Goal: Information Seeking & Learning: Check status

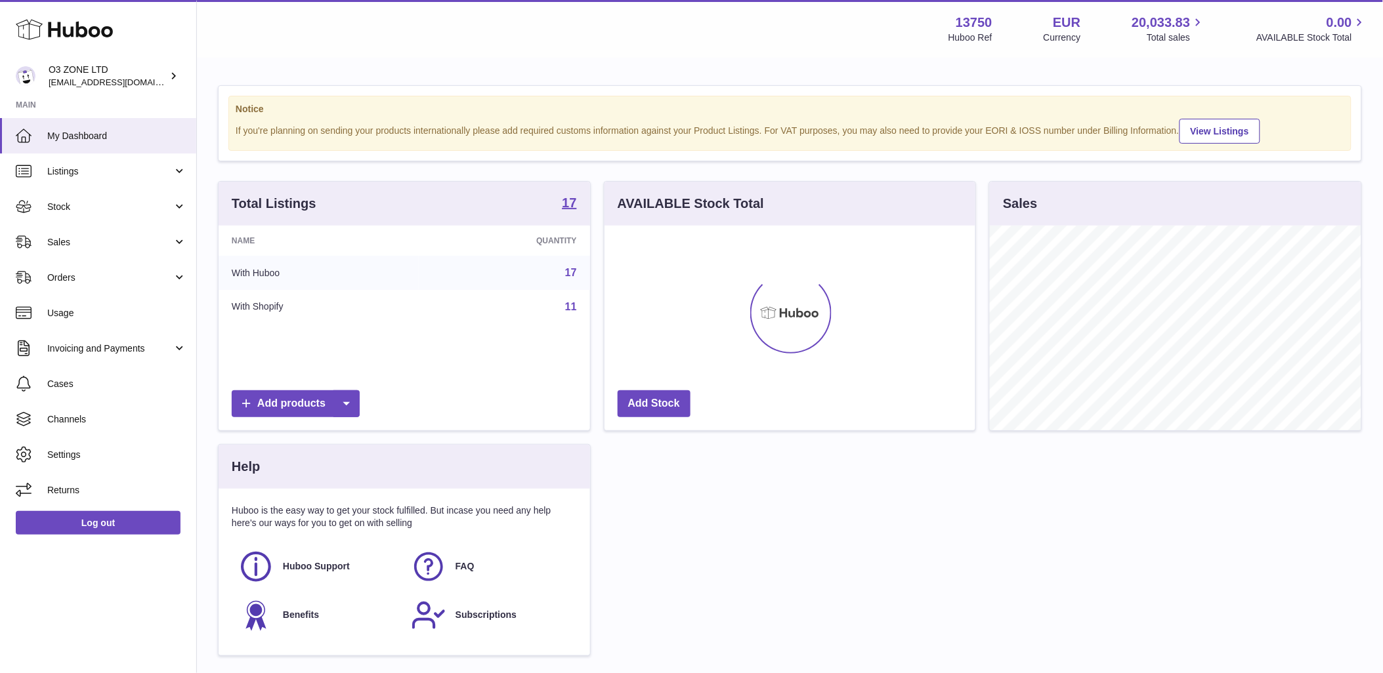
scroll to position [205, 371]
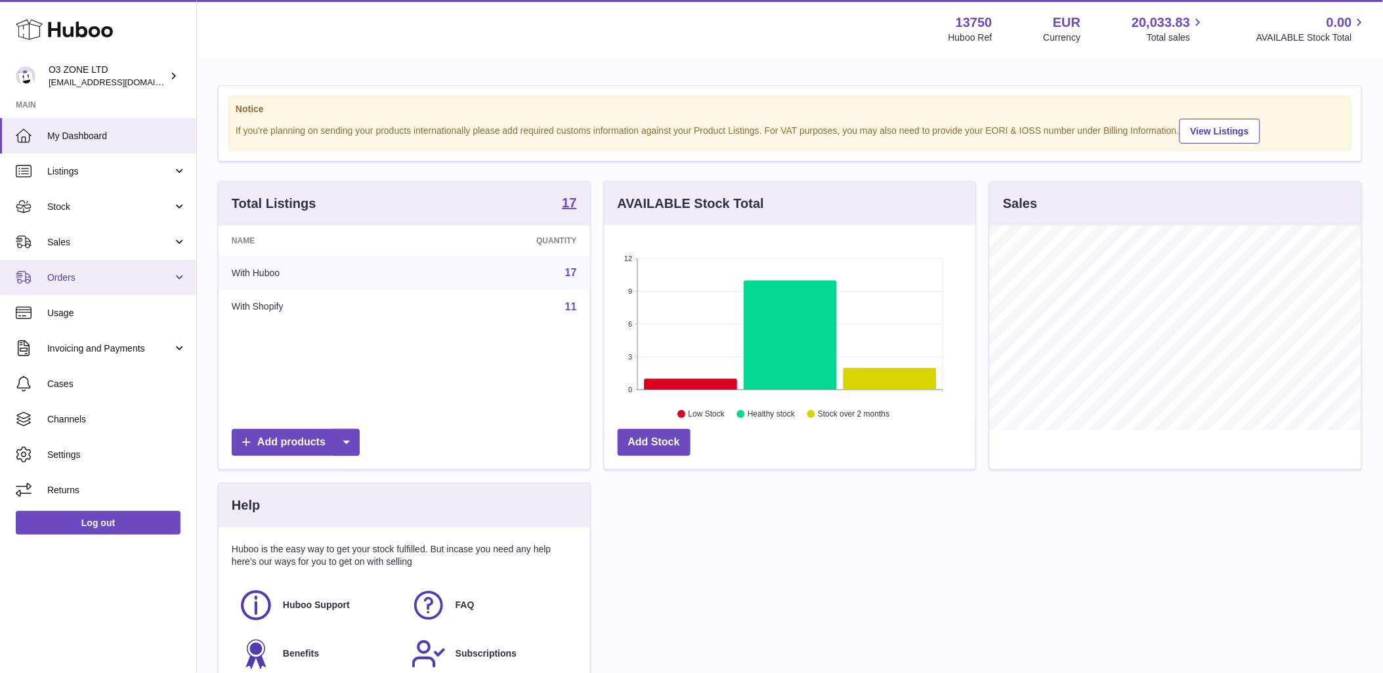
click at [87, 272] on span "Orders" at bounding box center [109, 278] width 125 height 12
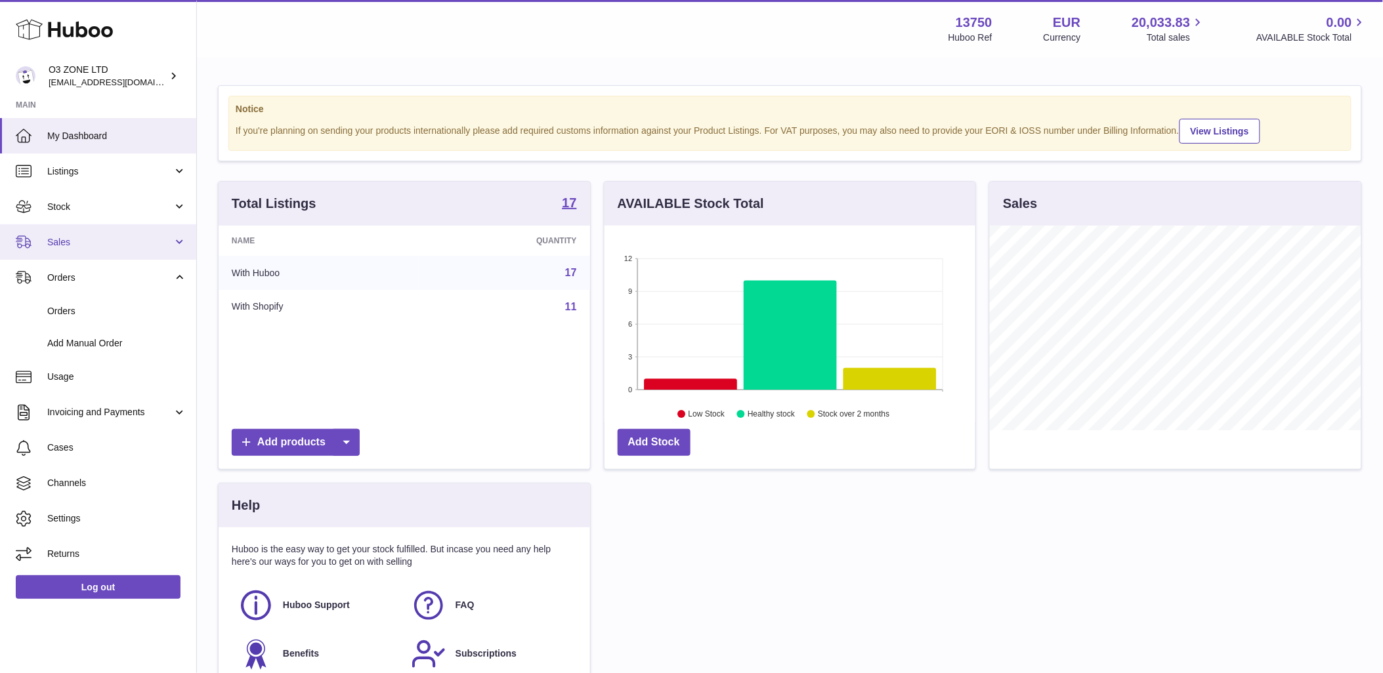
click at [102, 242] on span "Sales" at bounding box center [109, 242] width 125 height 12
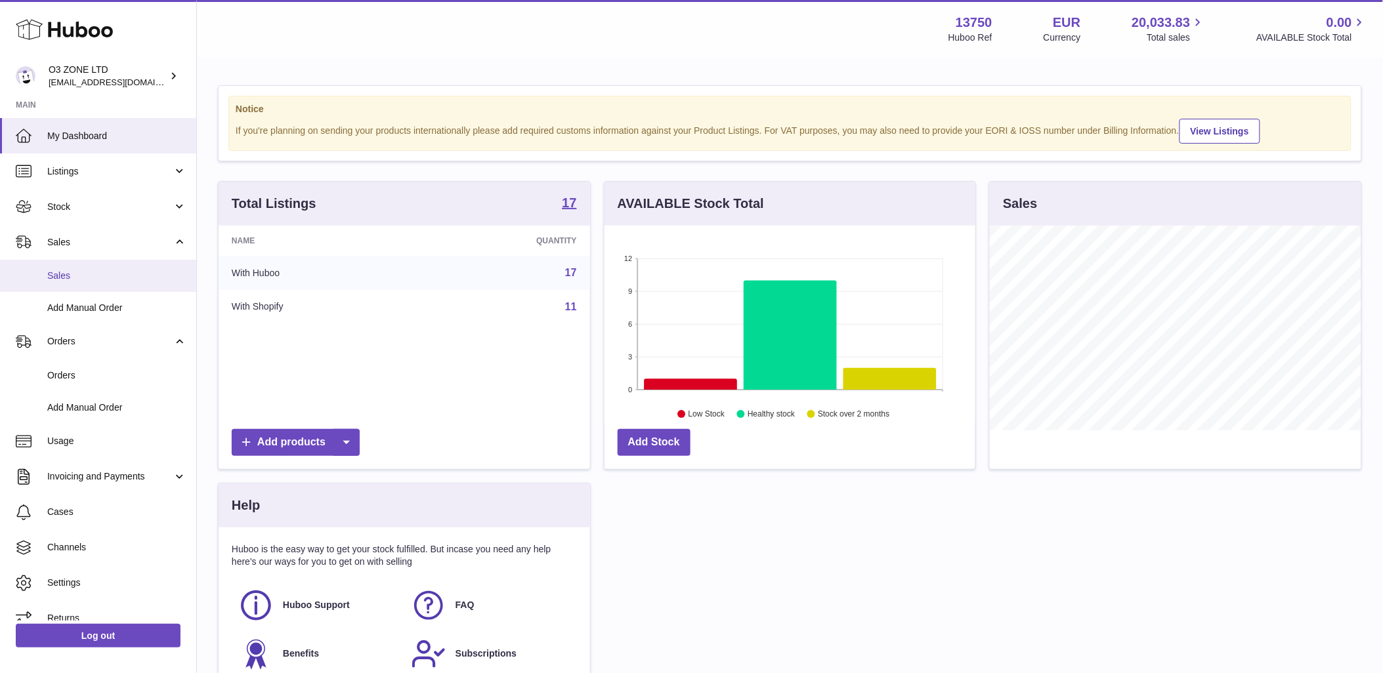
click at [106, 272] on span "Sales" at bounding box center [116, 276] width 139 height 12
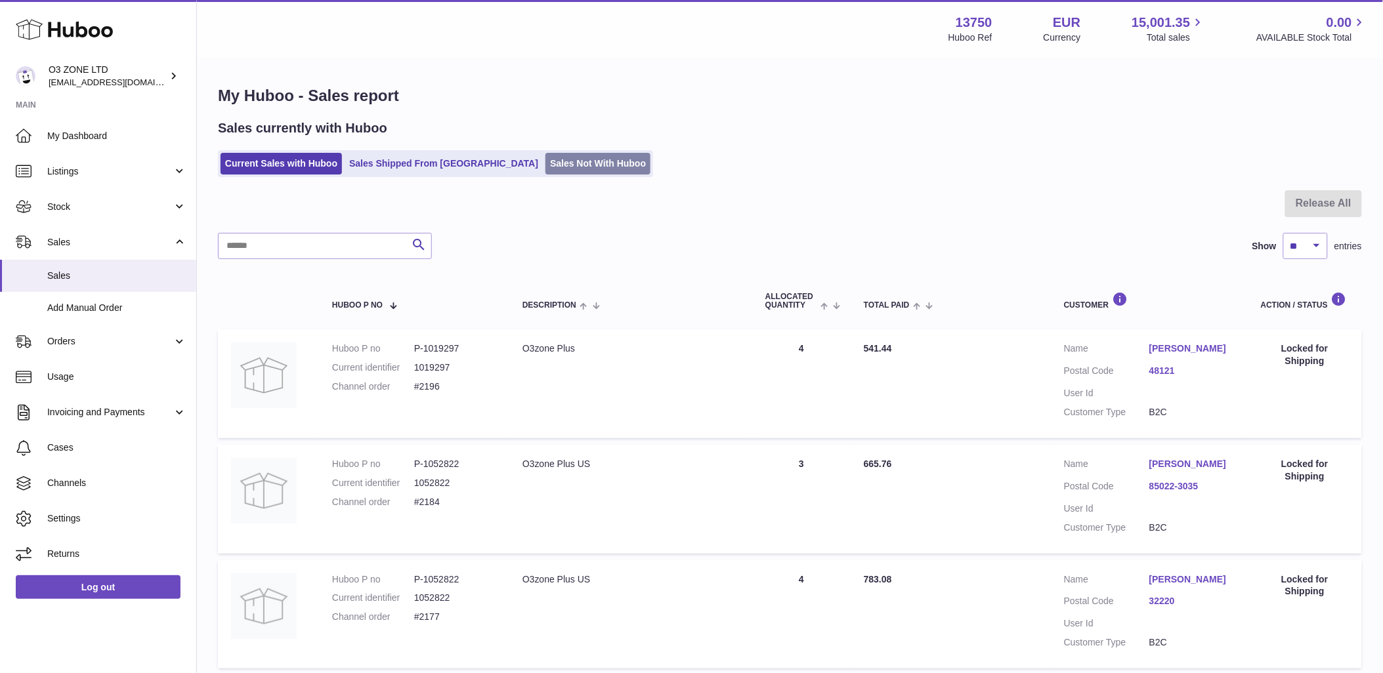
click at [545, 169] on link "Sales Not With Huboo" at bounding box center [597, 164] width 105 height 22
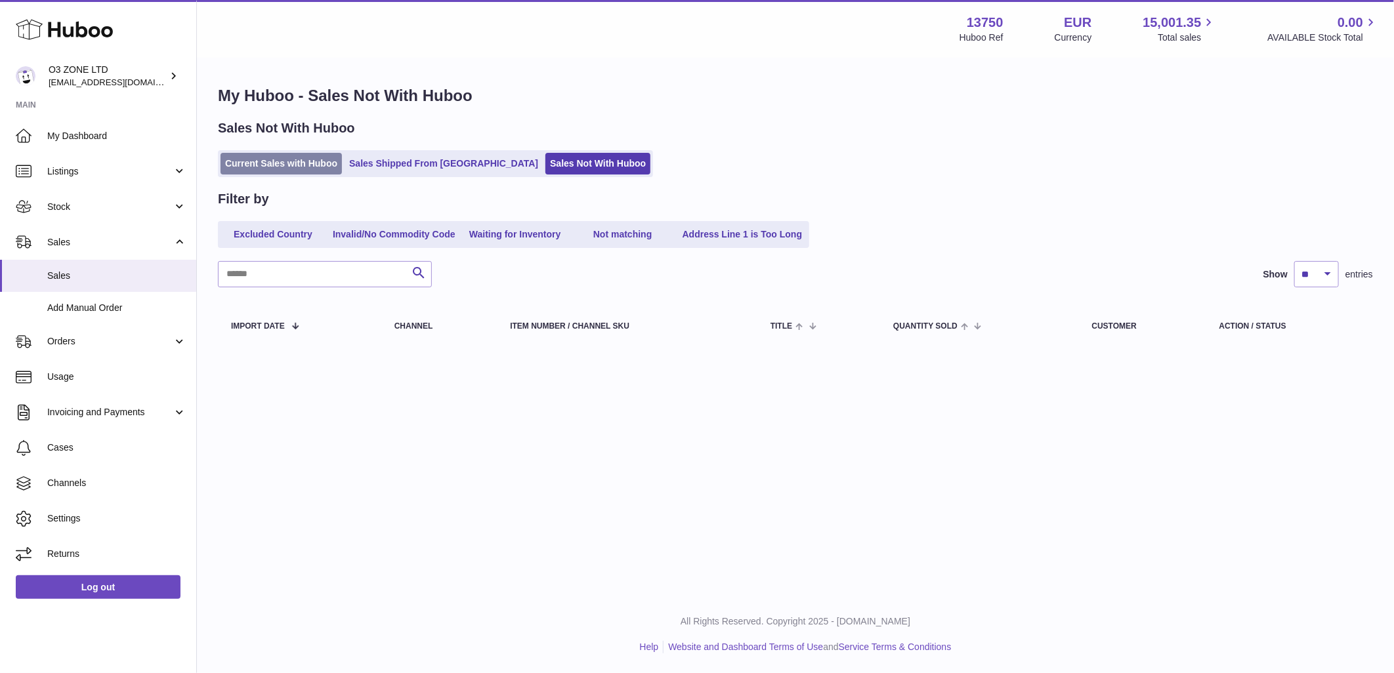
click at [287, 159] on link "Current Sales with Huboo" at bounding box center [281, 164] width 121 height 22
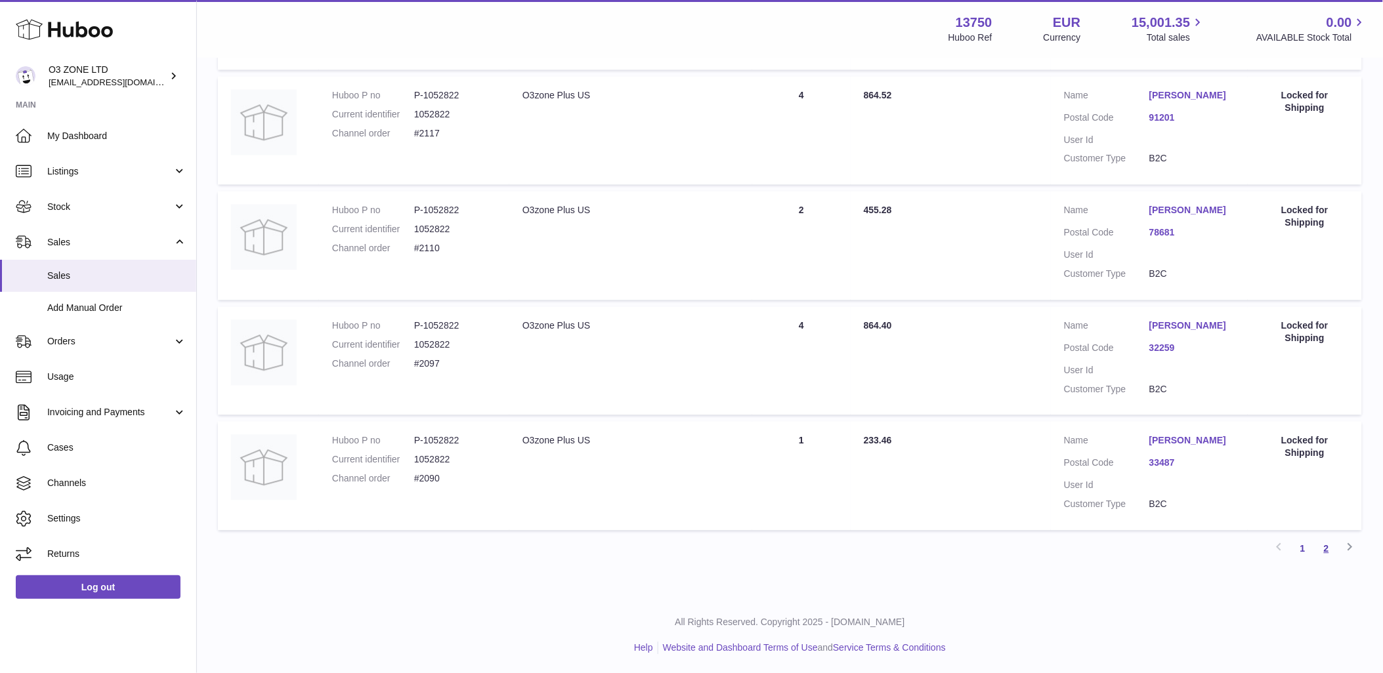
click at [1326, 541] on link "2" at bounding box center [1327, 549] width 24 height 24
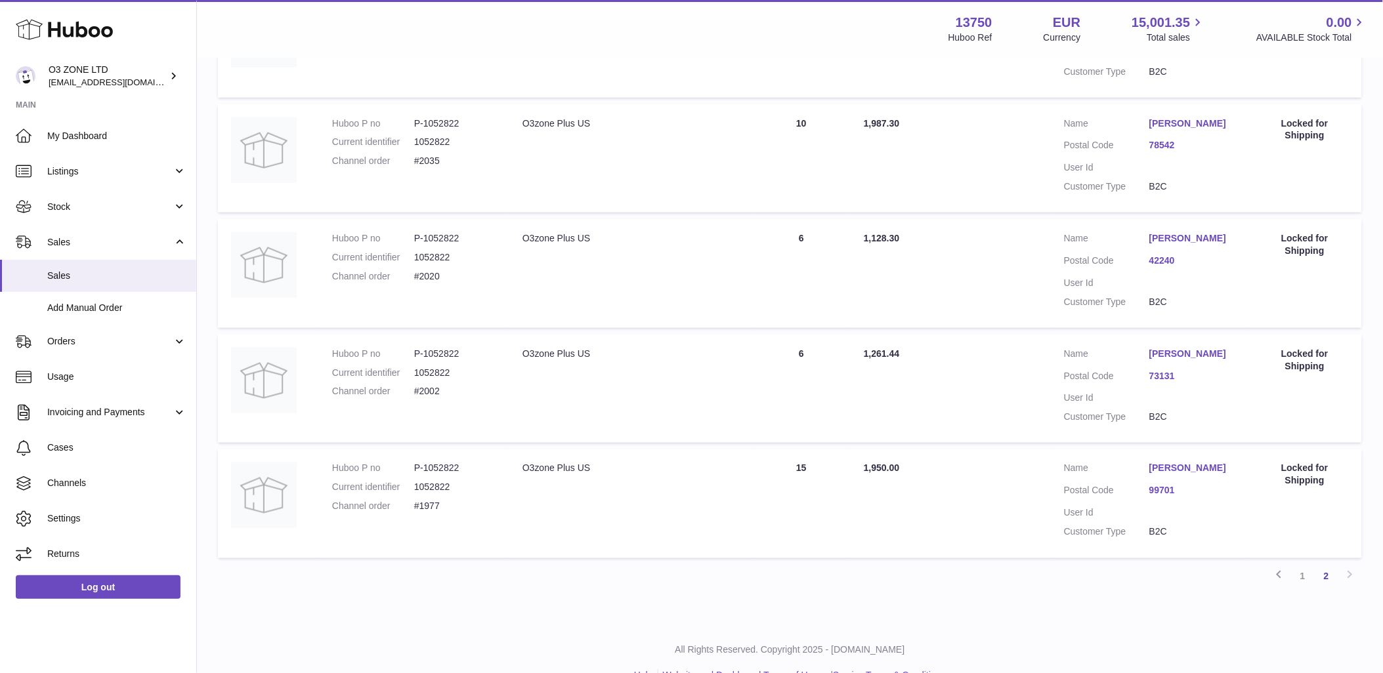
scroll to position [484, 0]
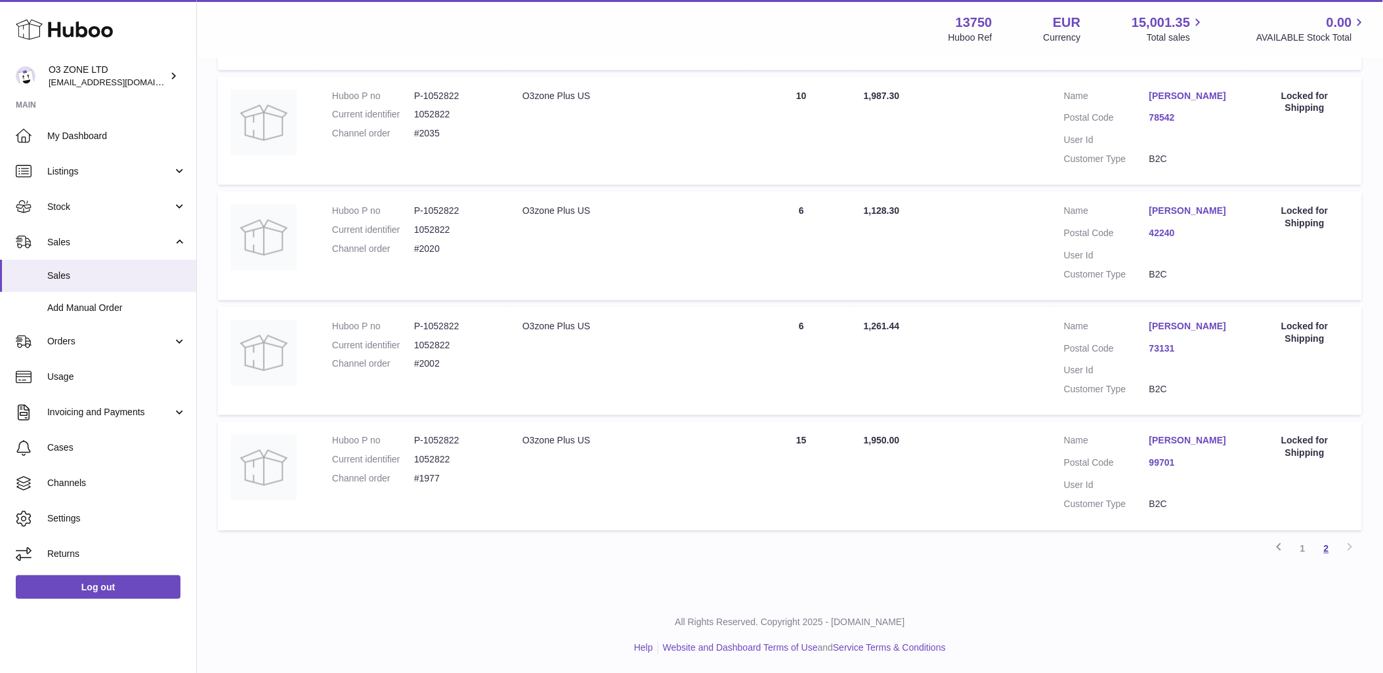
click at [1324, 545] on link "2" at bounding box center [1327, 550] width 24 height 24
drag, startPoint x: 1302, startPoint y: 446, endPoint x: 1209, endPoint y: 453, distance: 92.8
click at [1302, 447] on div "Locked for Shipping" at bounding box center [1305, 447] width 88 height 25
click at [1175, 438] on link "Hallie Fields" at bounding box center [1191, 441] width 85 height 12
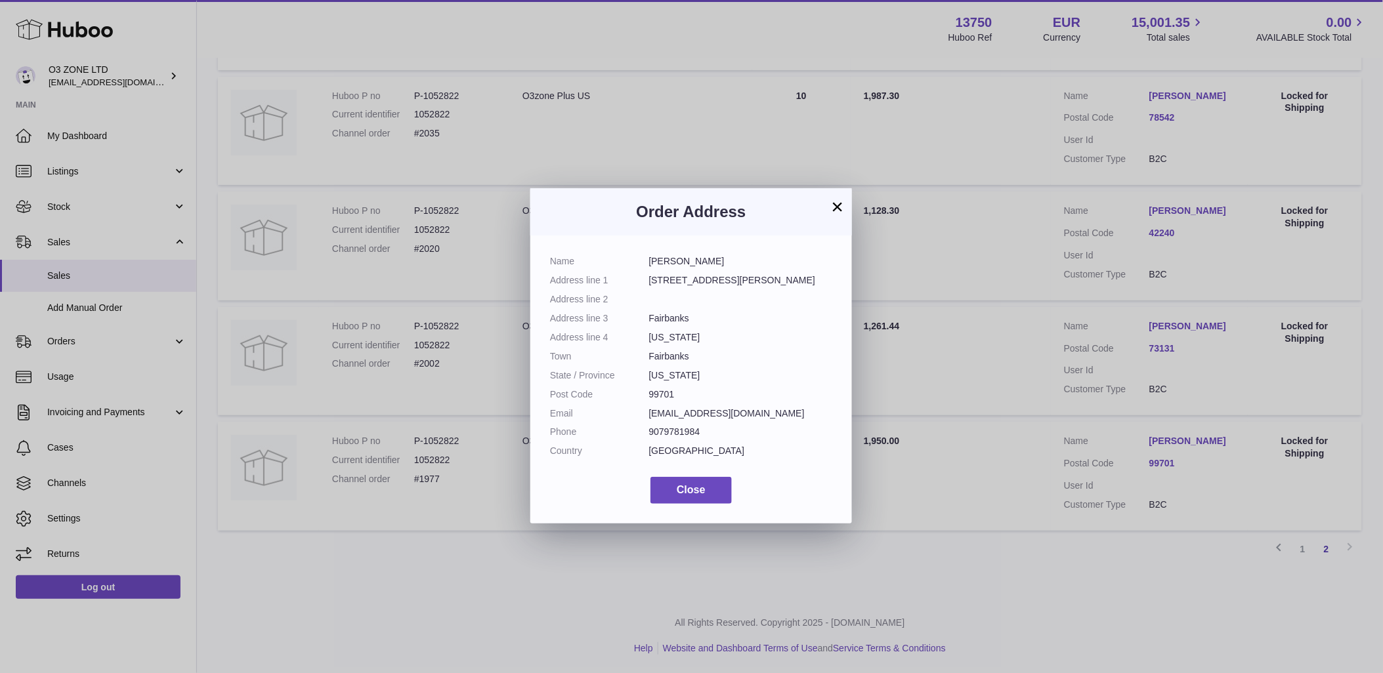
click at [962, 501] on div "× Order Address Name Hallie Fields Address line 1 100 Cushman ST, STE 309 Addre…" at bounding box center [691, 356] width 1383 height 673
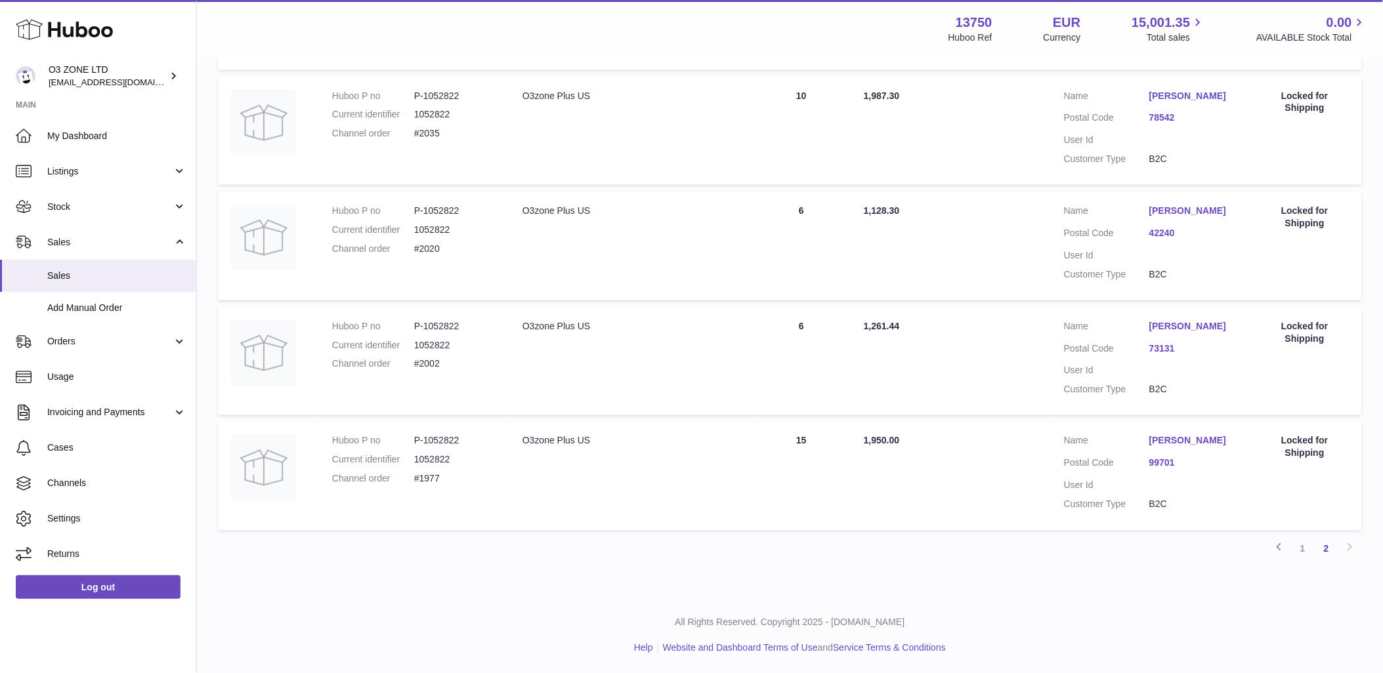
click at [1164, 349] on link "73131" at bounding box center [1191, 349] width 85 height 12
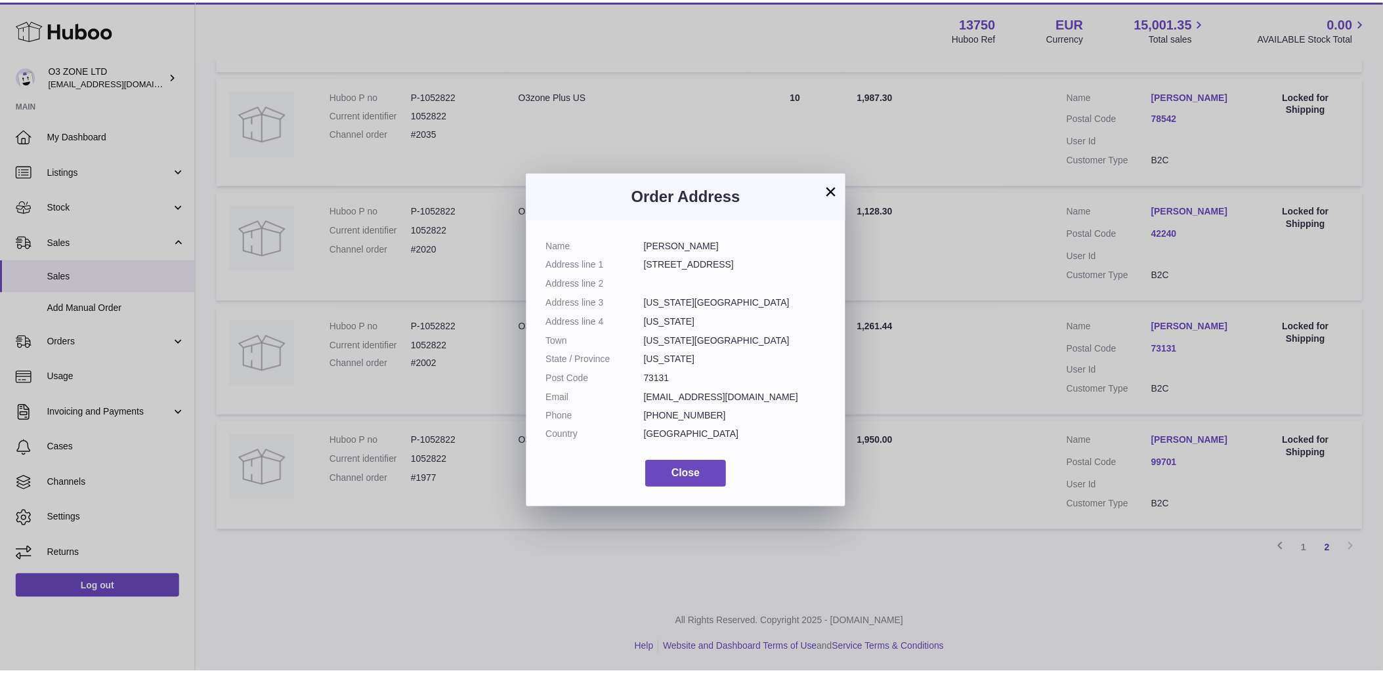
scroll to position [20, 0]
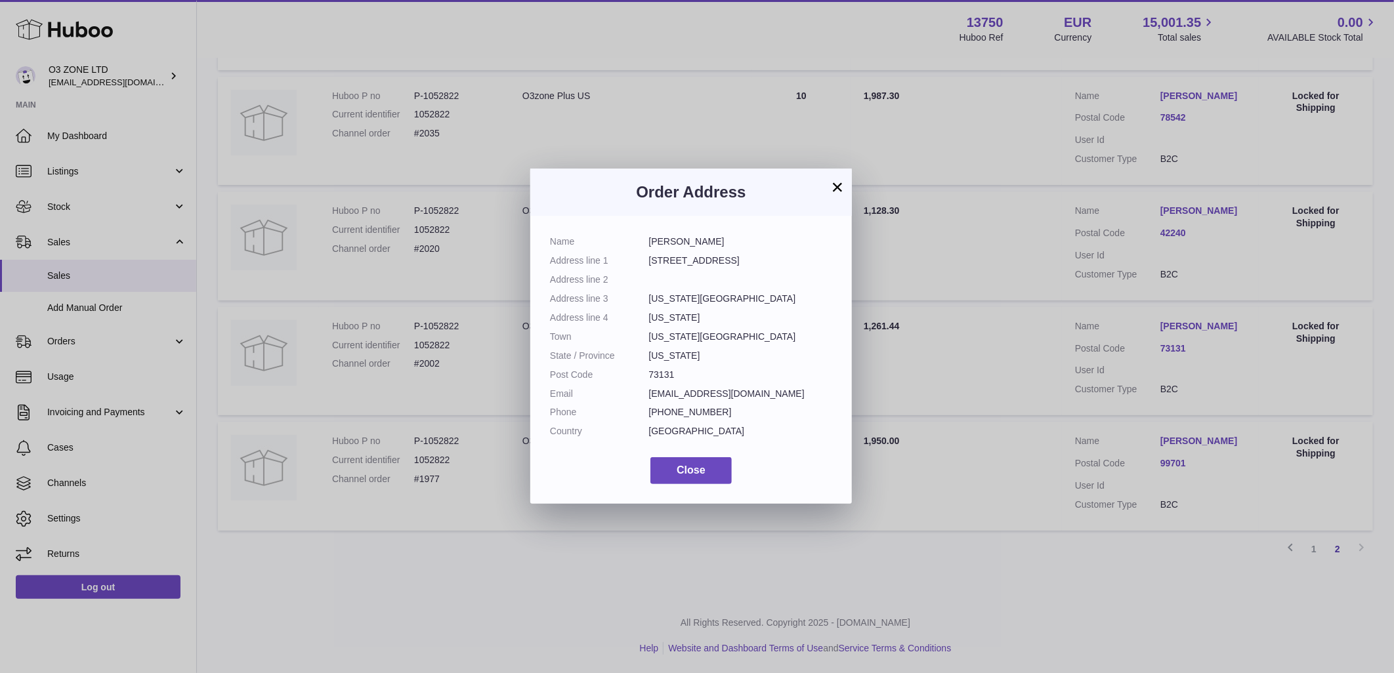
click at [839, 194] on button "×" at bounding box center [838, 187] width 16 height 16
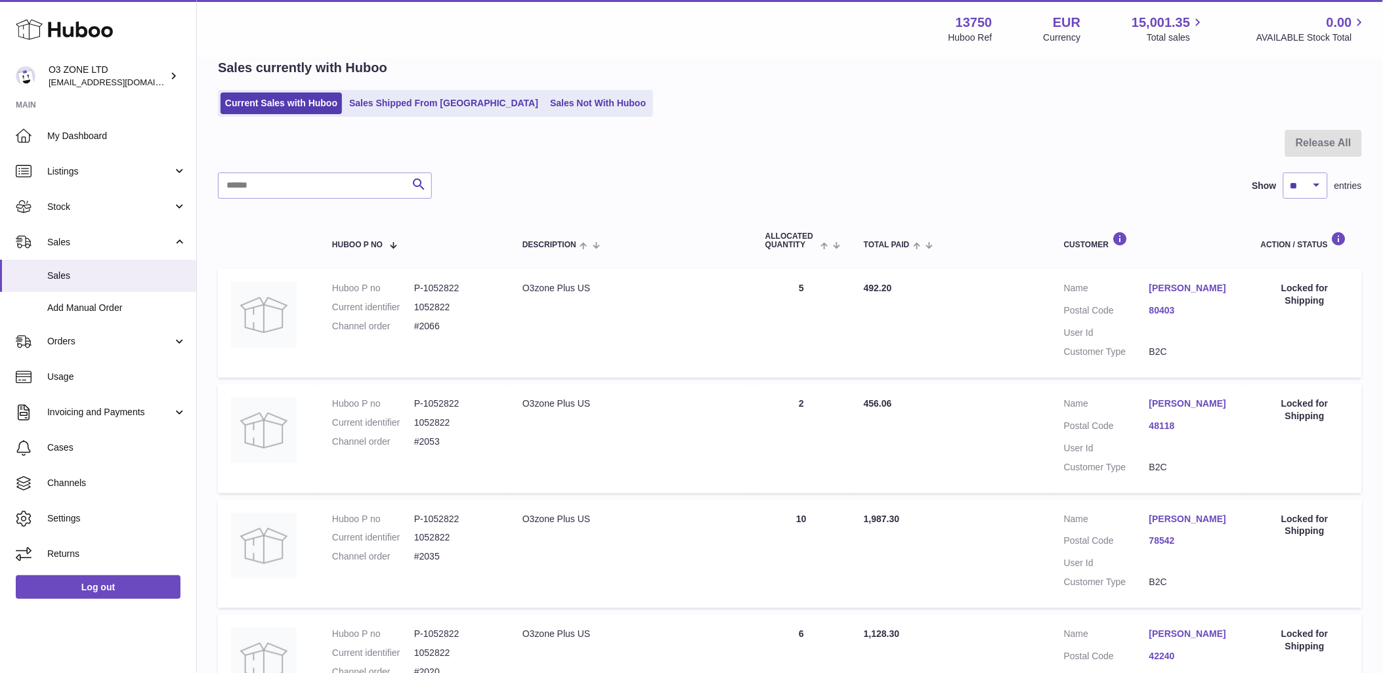
scroll to position [0, 0]
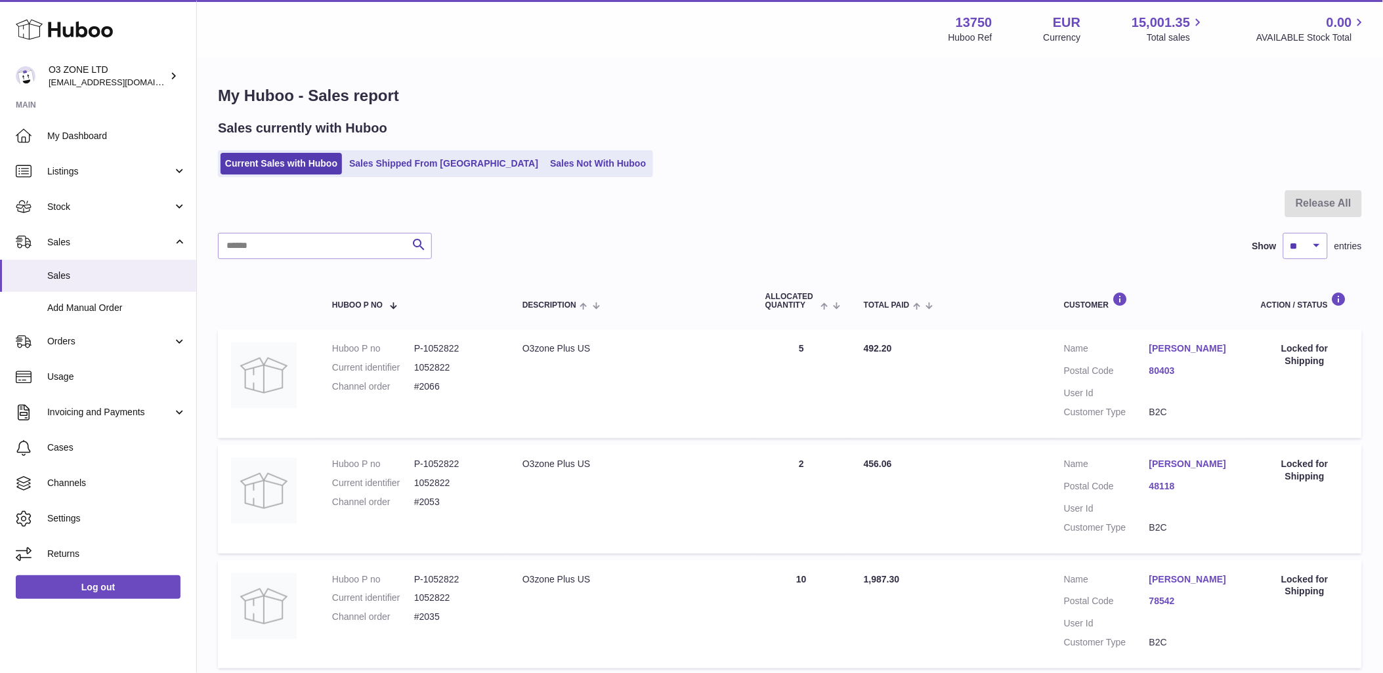
click at [1296, 362] on div "Locked for Shipping" at bounding box center [1305, 355] width 88 height 25
click at [368, 164] on link "Sales Shipped From [GEOGRAPHIC_DATA]" at bounding box center [444, 164] width 198 height 22
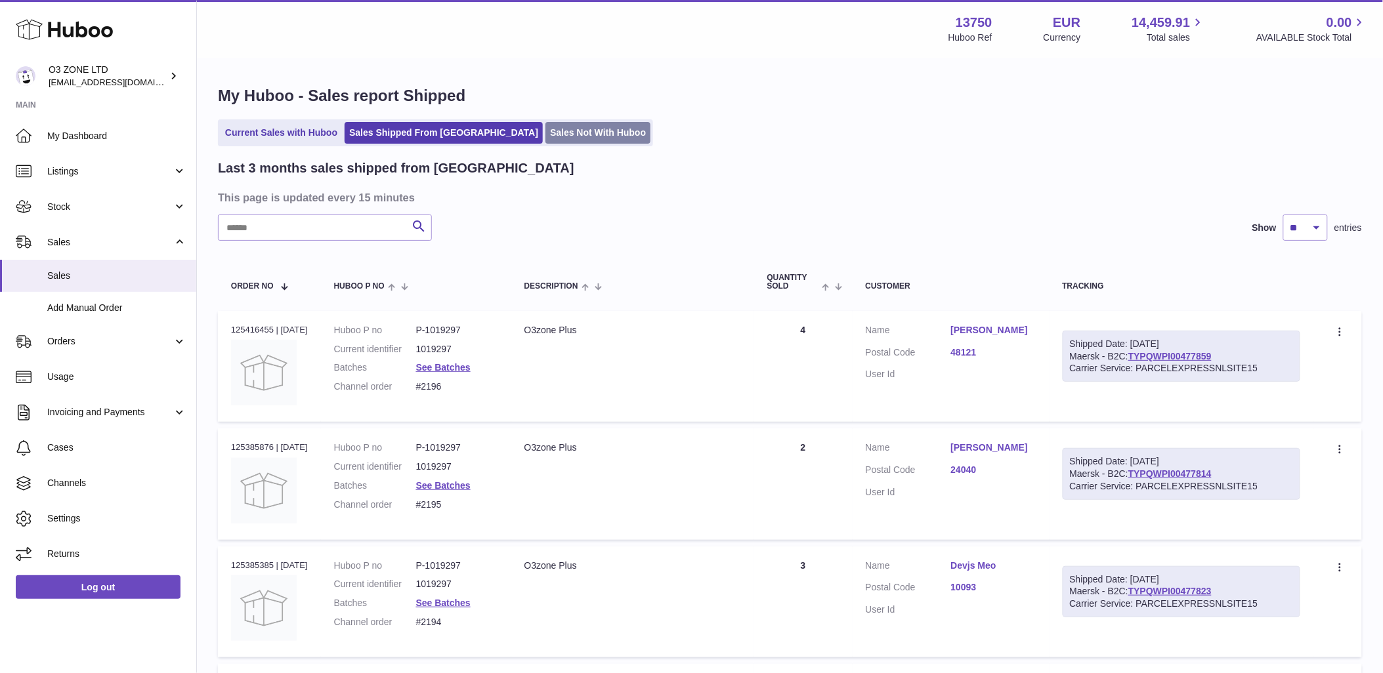
click at [549, 138] on link "Sales Not With Huboo" at bounding box center [597, 133] width 105 height 22
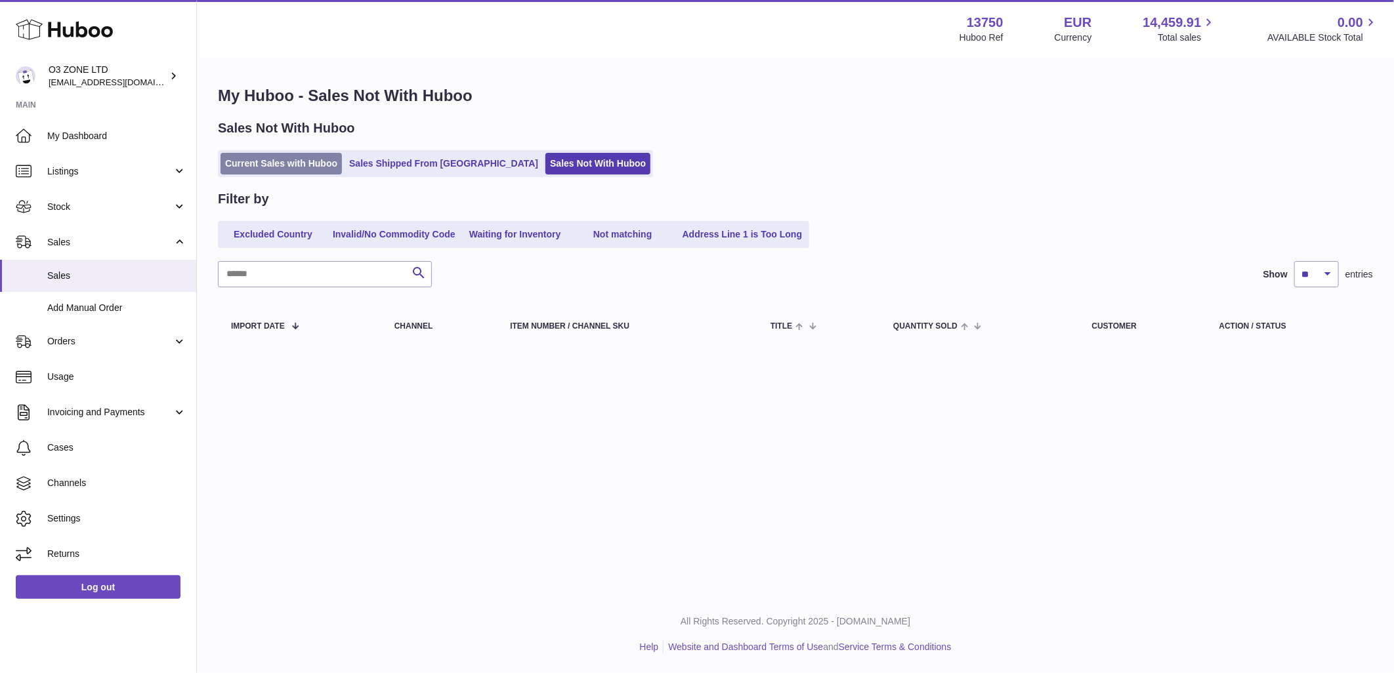
click at [266, 163] on link "Current Sales with Huboo" at bounding box center [281, 164] width 121 height 22
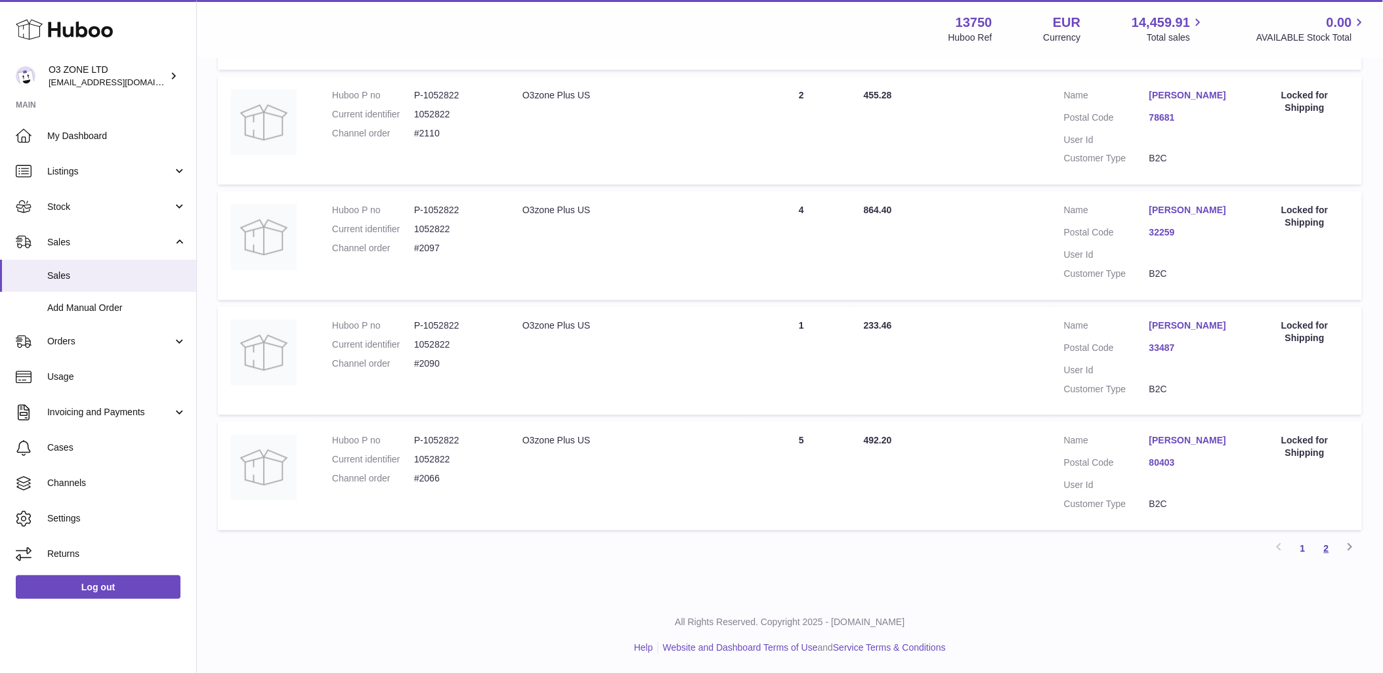
click at [1324, 545] on link "2" at bounding box center [1327, 549] width 24 height 24
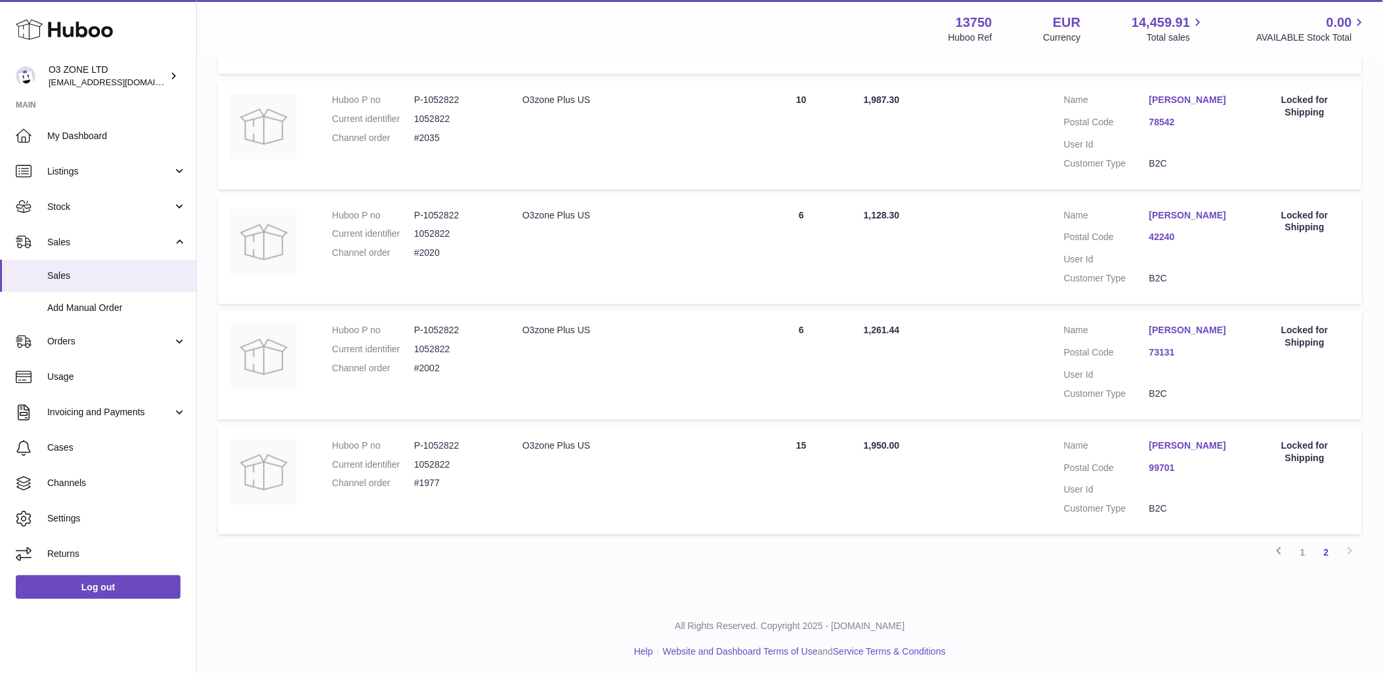
scroll to position [369, 0]
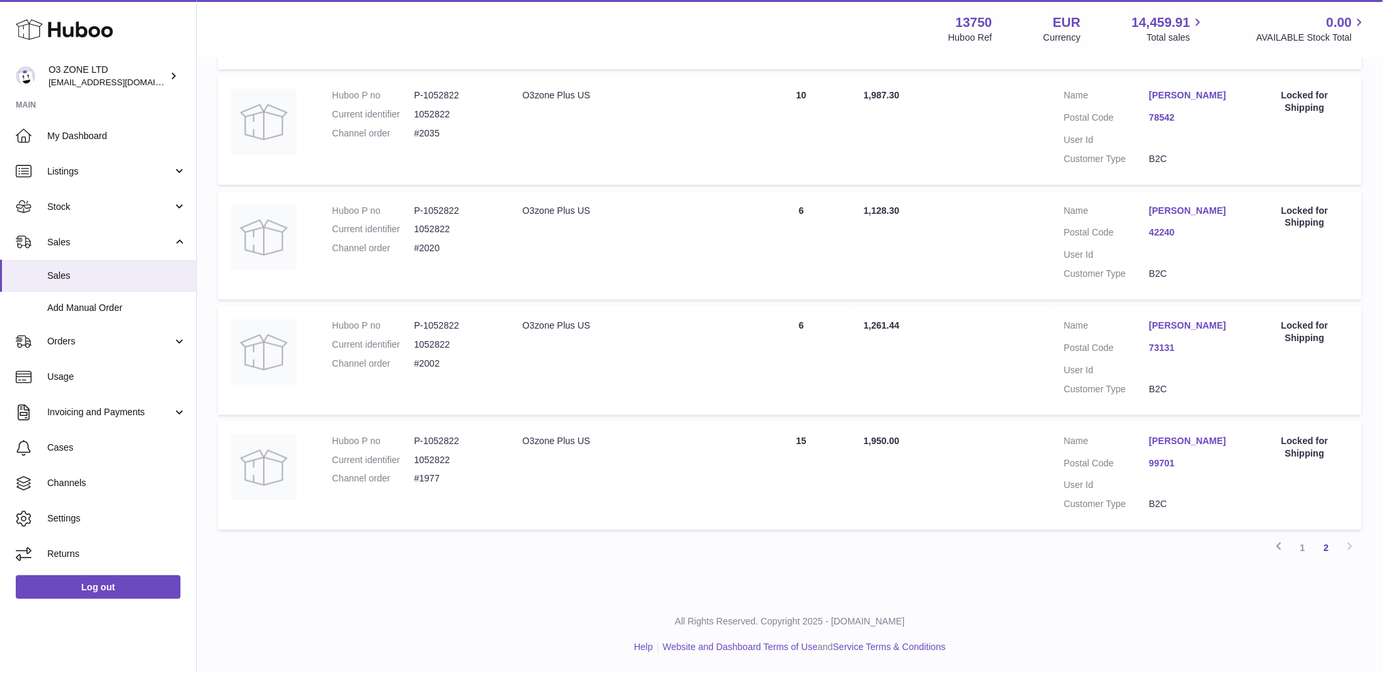
click at [1309, 448] on div "Locked for Shipping" at bounding box center [1305, 447] width 88 height 25
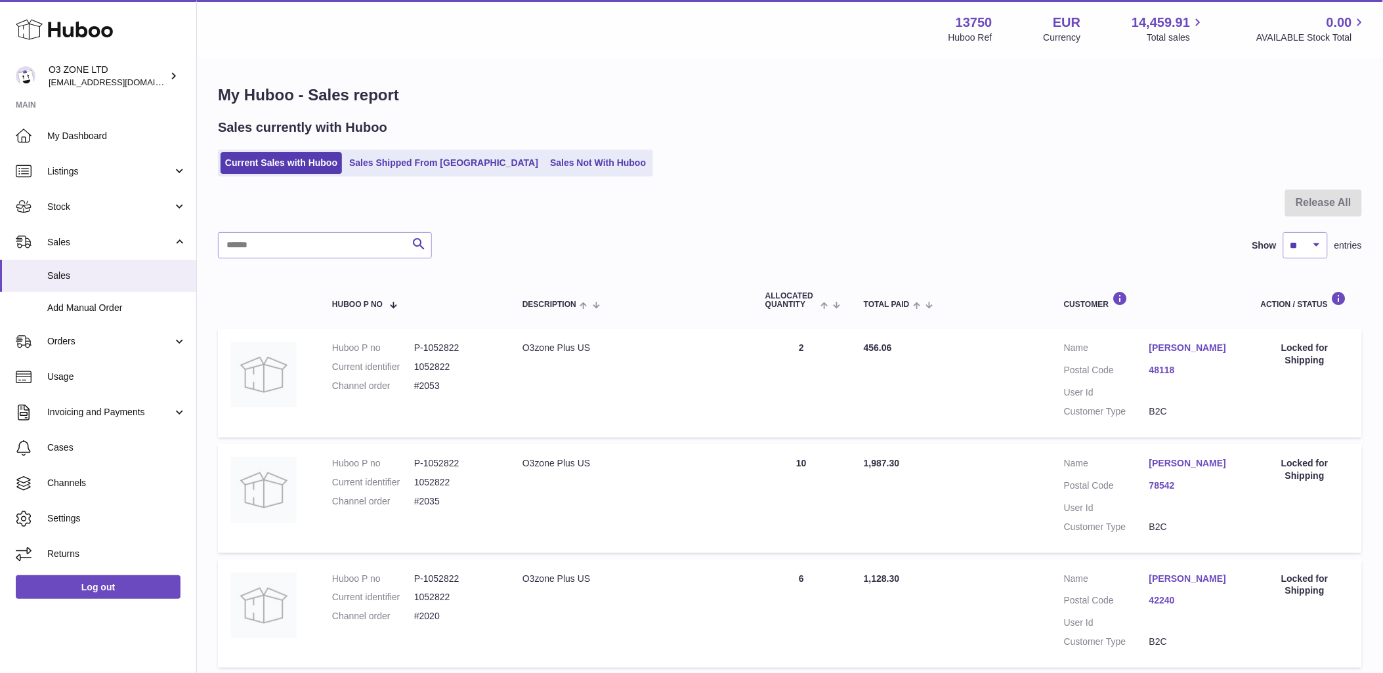
scroll to position [0, 0]
click at [60, 208] on span "Stock" at bounding box center [109, 207] width 125 height 12
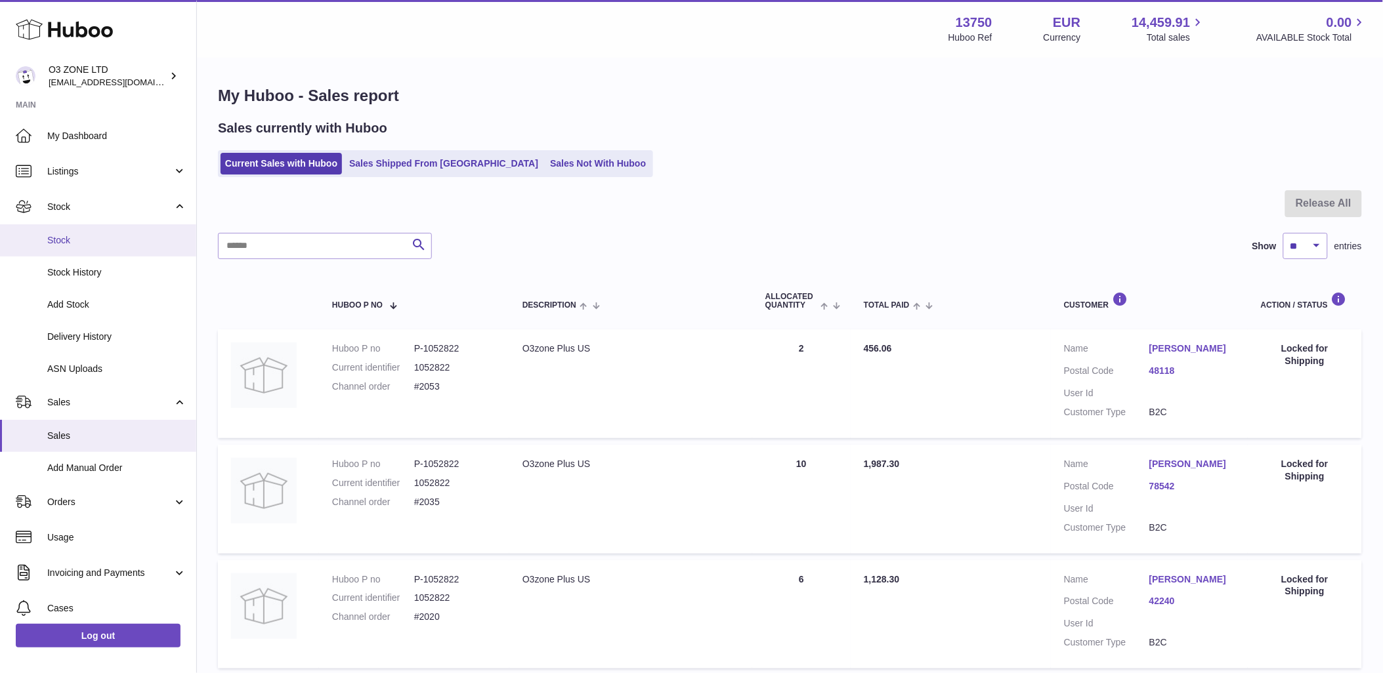
click at [57, 239] on span "Stock" at bounding box center [116, 240] width 139 height 12
click at [62, 242] on span "Stock" at bounding box center [116, 240] width 139 height 12
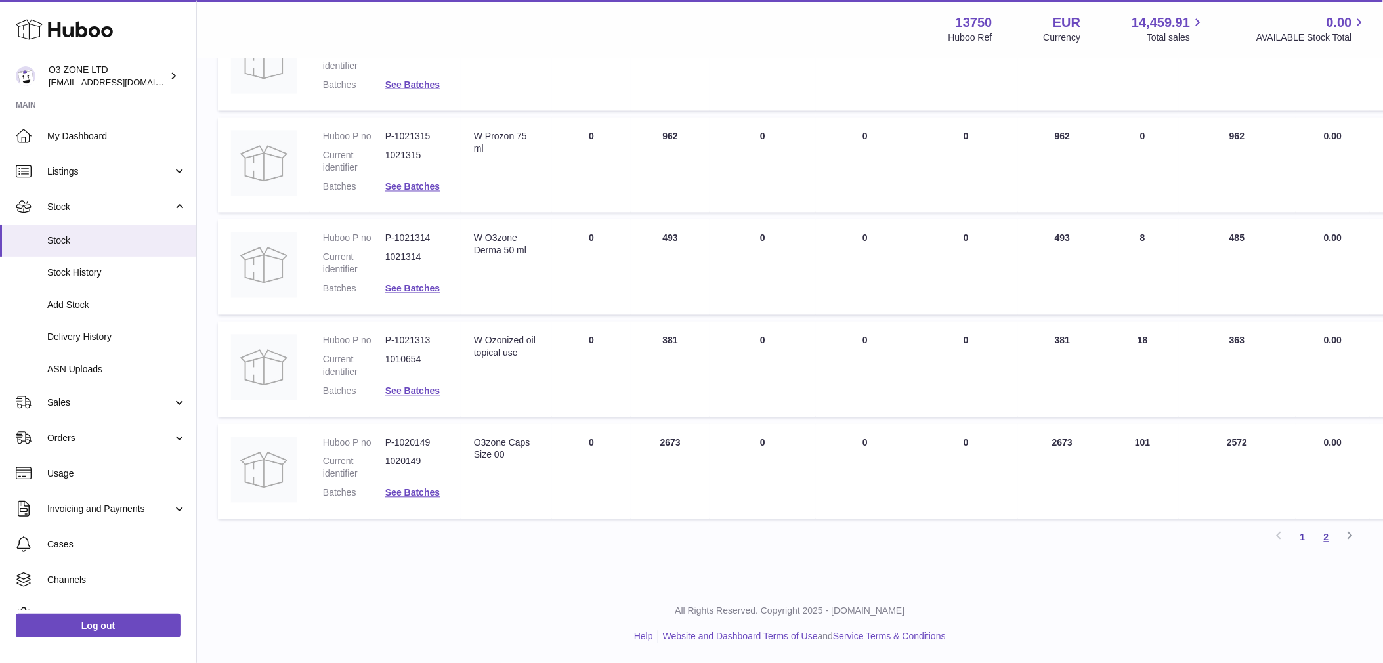
drag, startPoint x: 1326, startPoint y: 542, endPoint x: 1313, endPoint y: 545, distance: 13.5
click at [1324, 542] on link "2" at bounding box center [1327, 538] width 24 height 24
